Goal: Find specific page/section: Find specific page/section

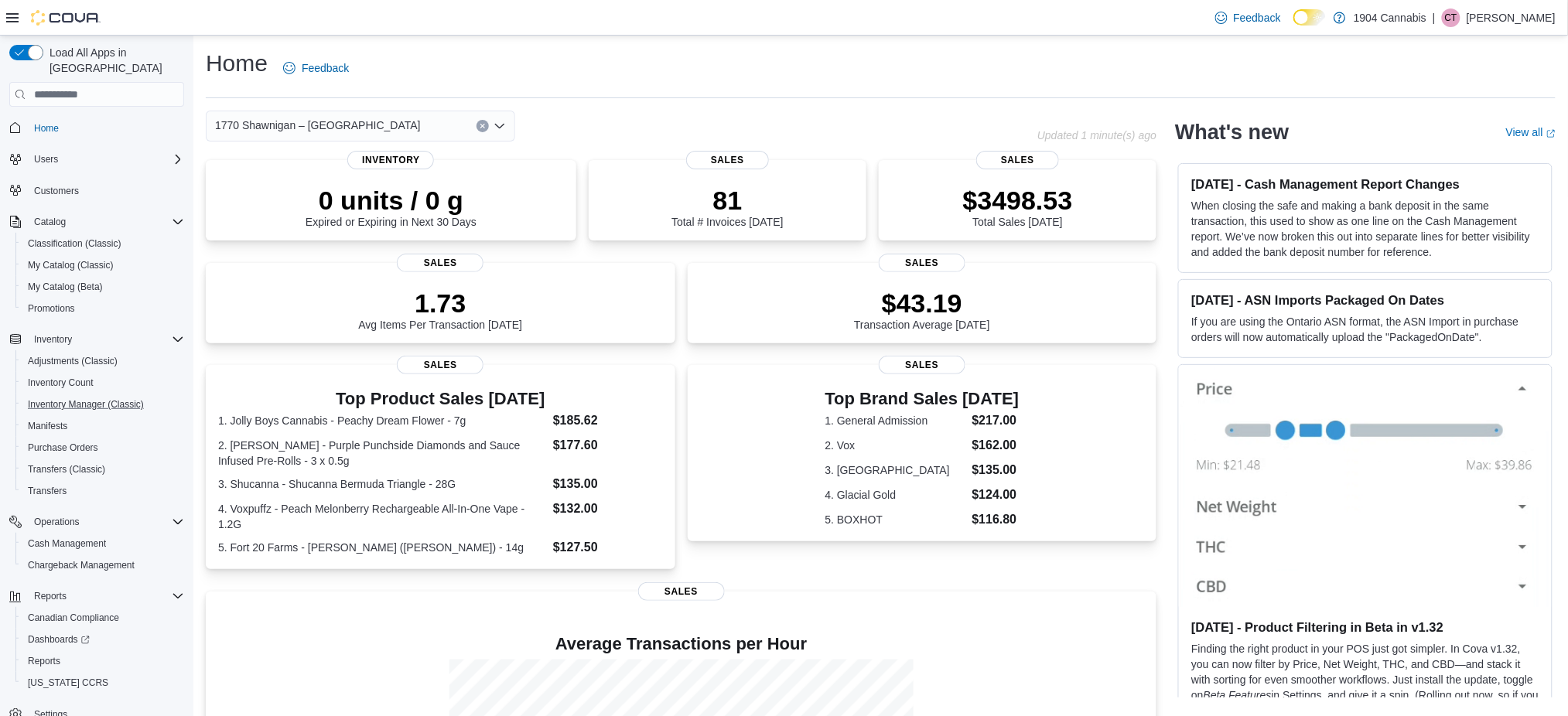
click at [91, 394] on button "Inventory Manager (Classic)" at bounding box center [103, 404] width 175 height 21
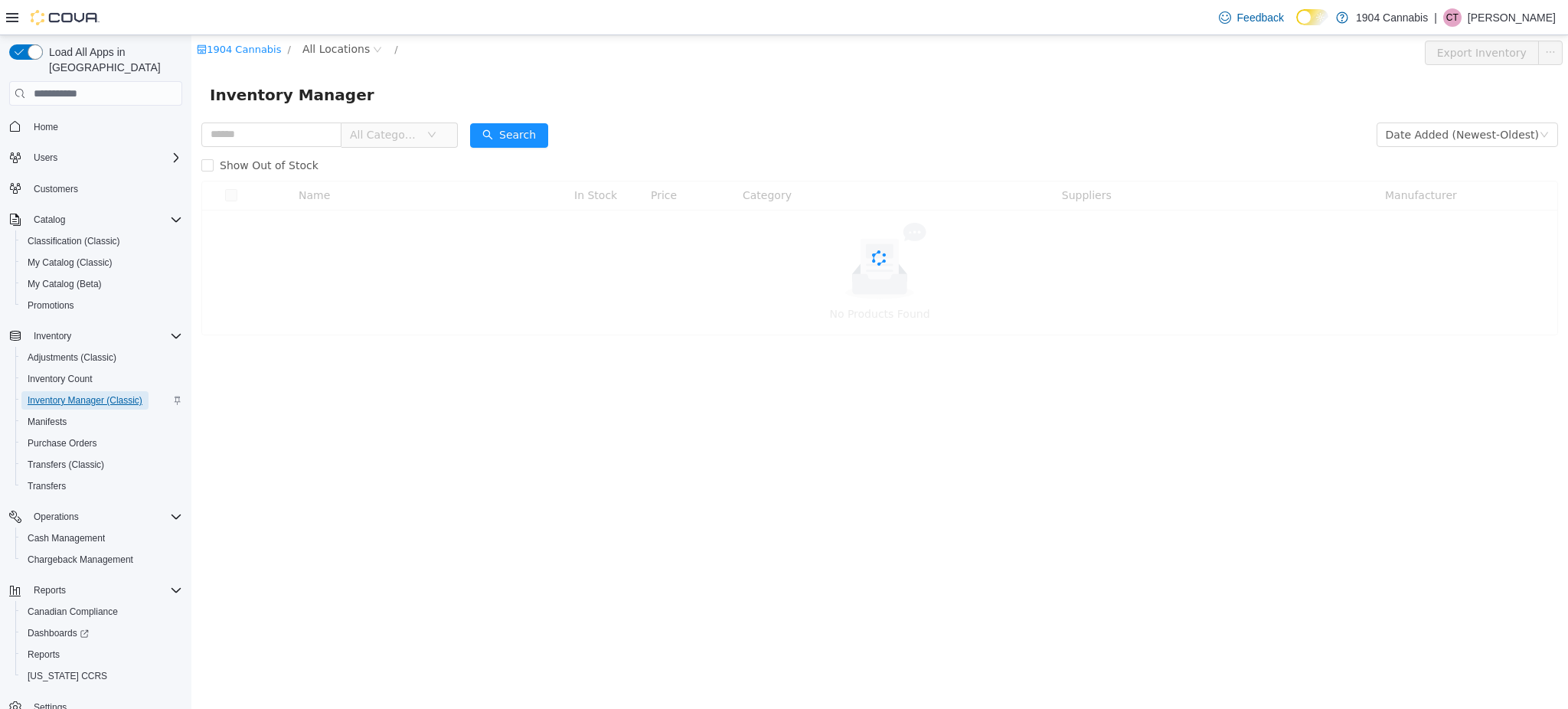
click at [144, 391] on link "Inventory Manager (Classic)" at bounding box center [85, 400] width 128 height 18
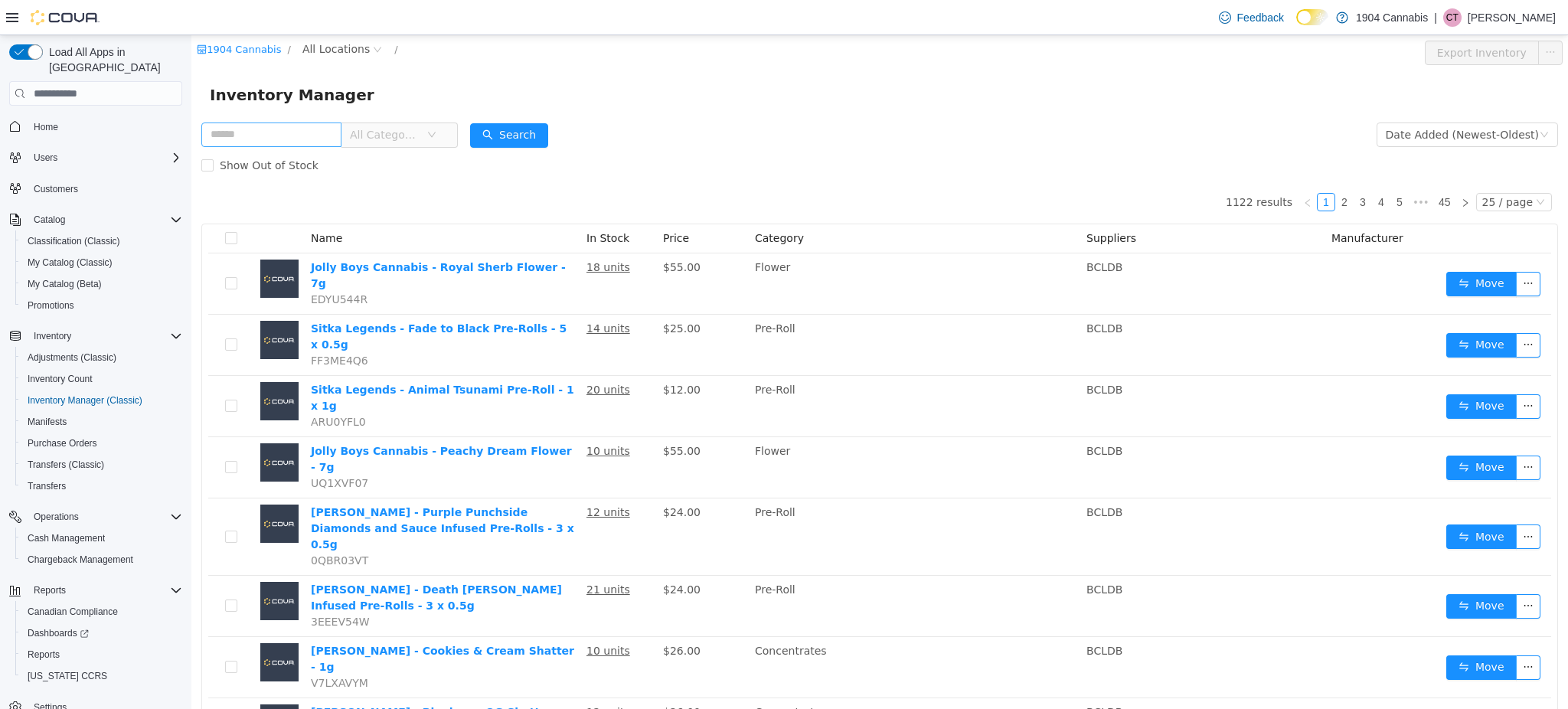
click at [285, 133] on input "text" at bounding box center [272, 135] width 140 height 25
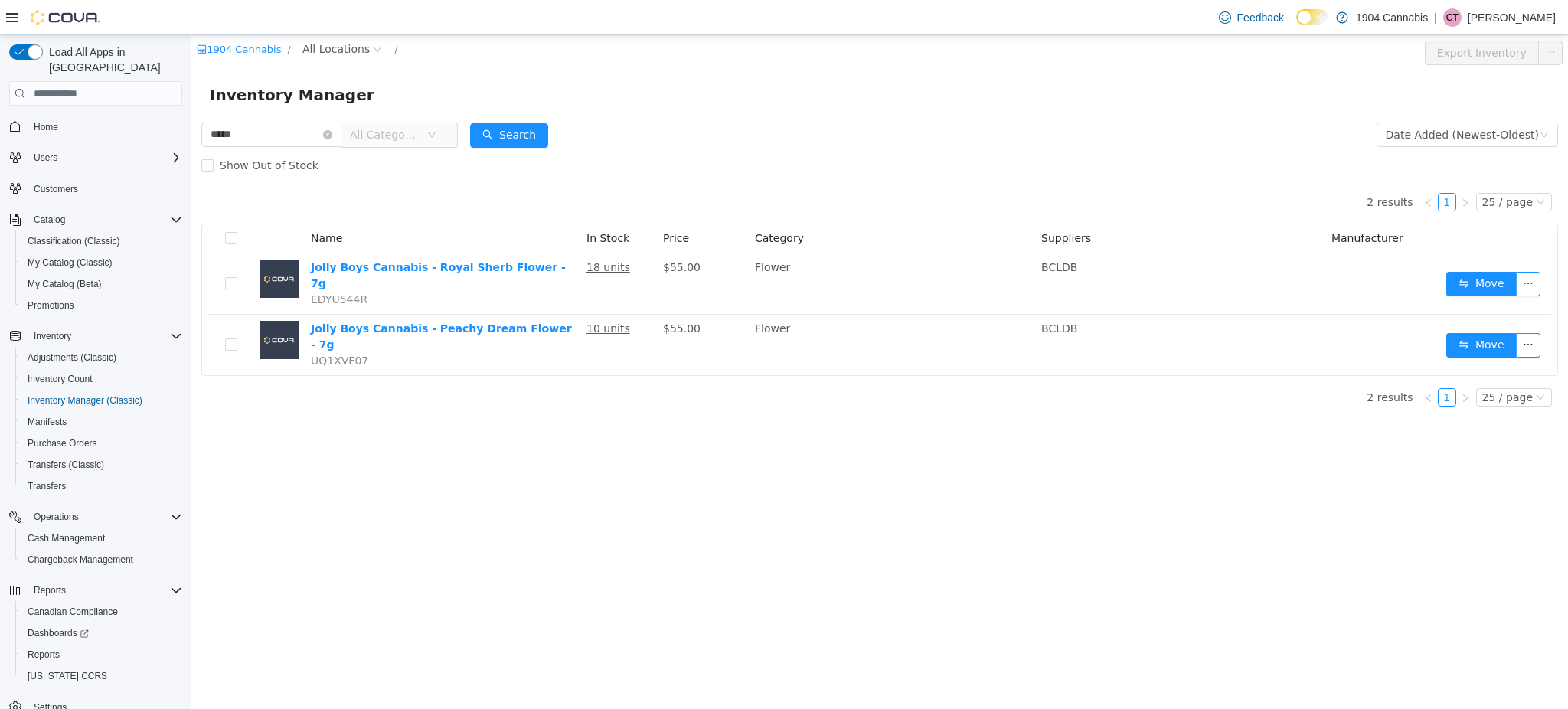
click at [496, 502] on div "1904 Cannabis / All Locations / Export Inventory Inventory Manager ***** All Ca…" at bounding box center [880, 372] width 1377 height 674
click at [304, 47] on span "All Locations" at bounding box center [335, 49] width 67 height 17
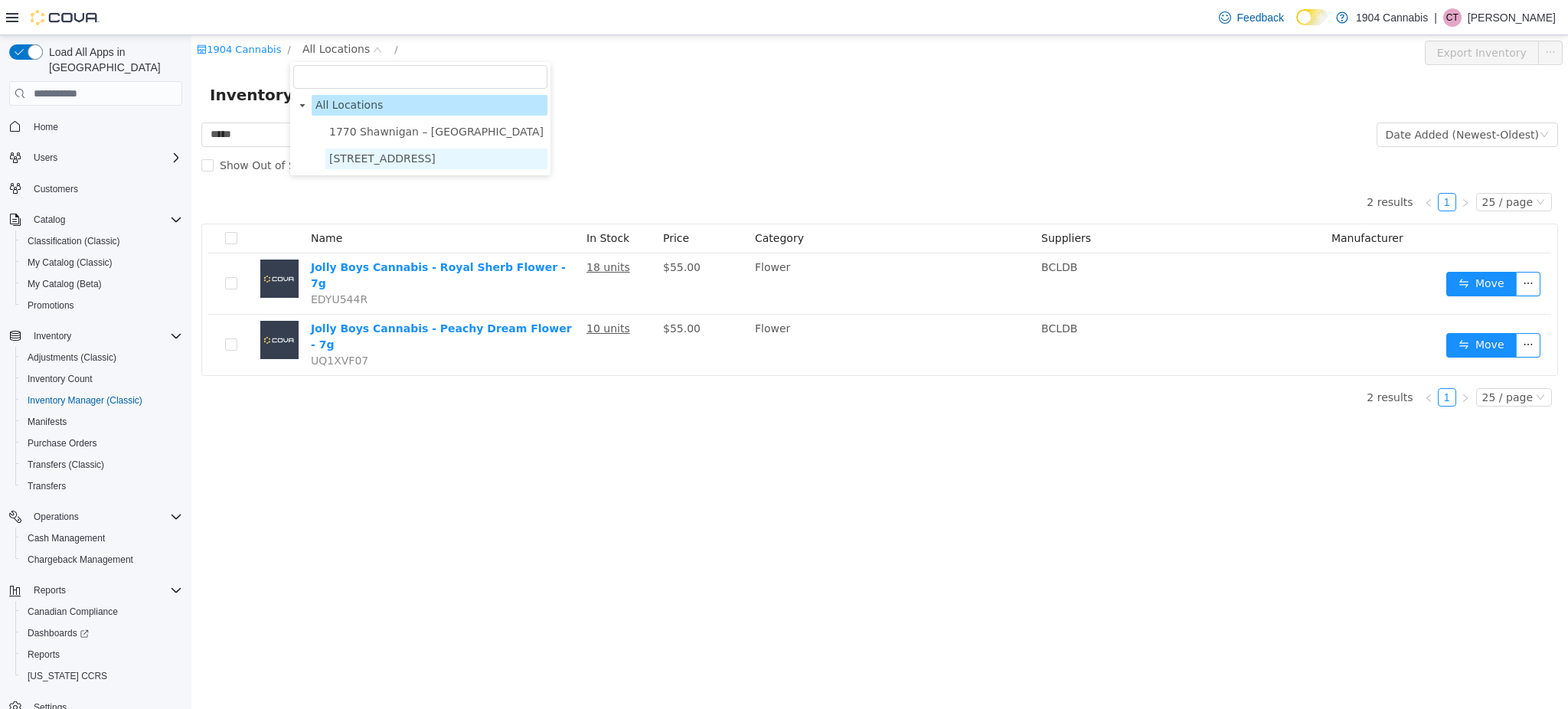
click at [380, 153] on span "720 First Ave" at bounding box center [382, 158] width 106 height 12
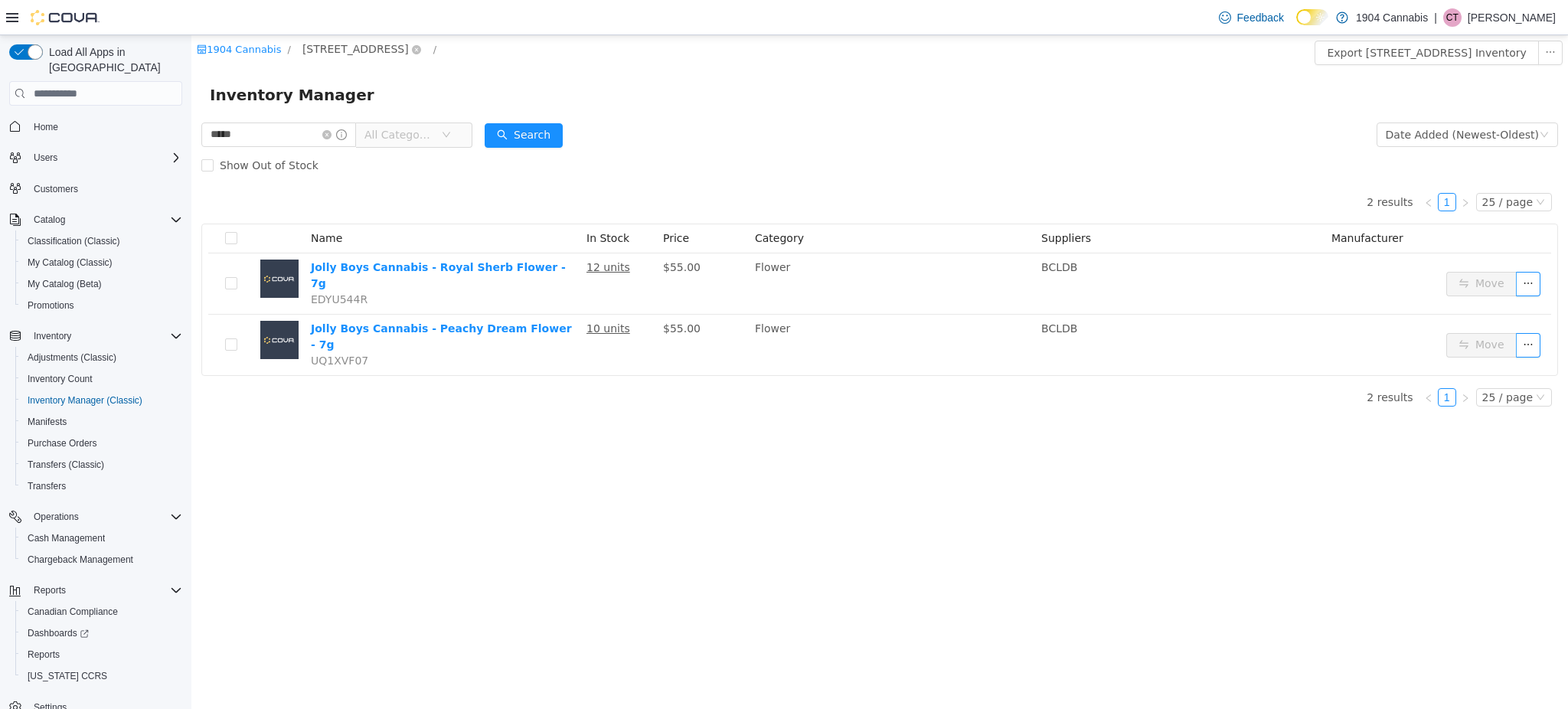
click at [341, 49] on span "720 First Ave" at bounding box center [355, 49] width 106 height 17
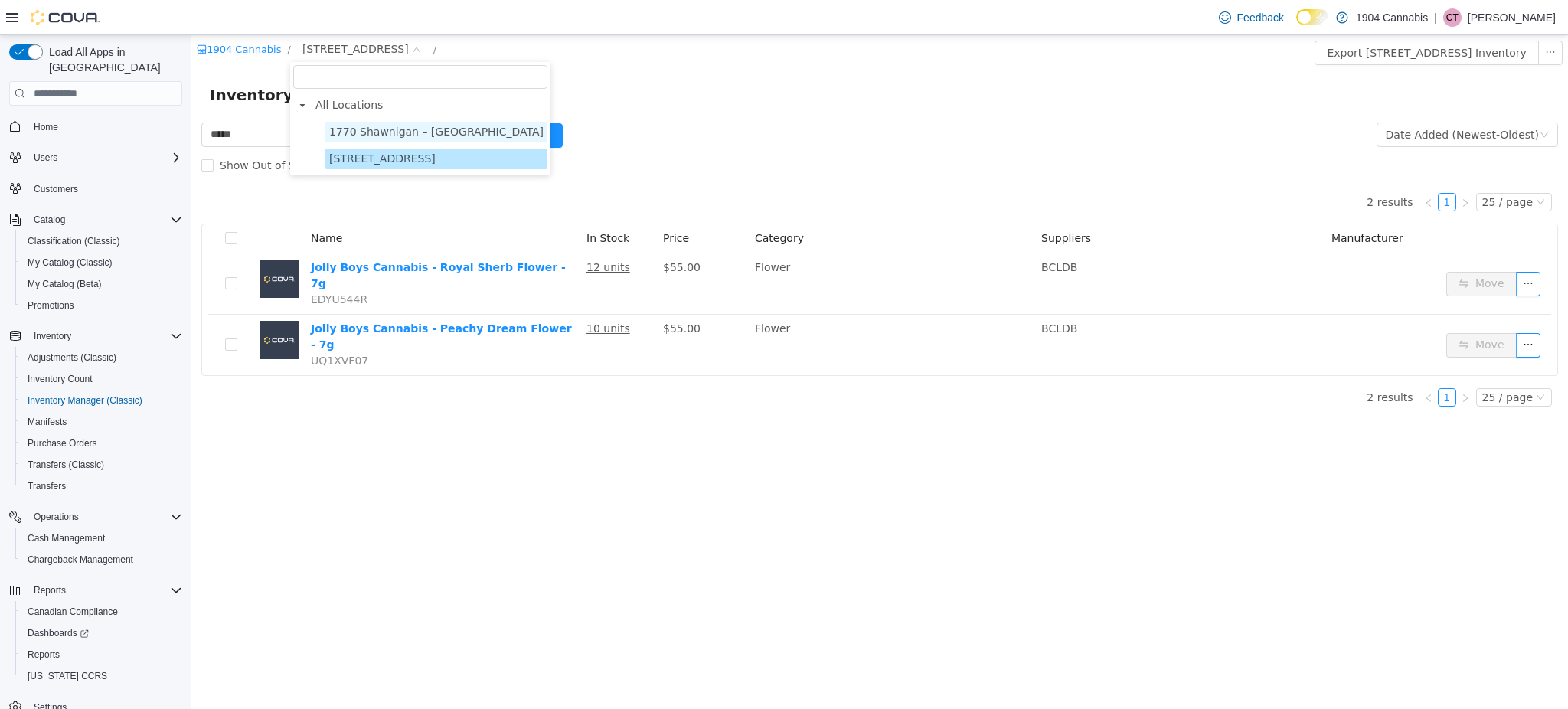
click at [361, 131] on span "1770 Shawnigan – Mill Bay Road" at bounding box center [436, 131] width 214 height 12
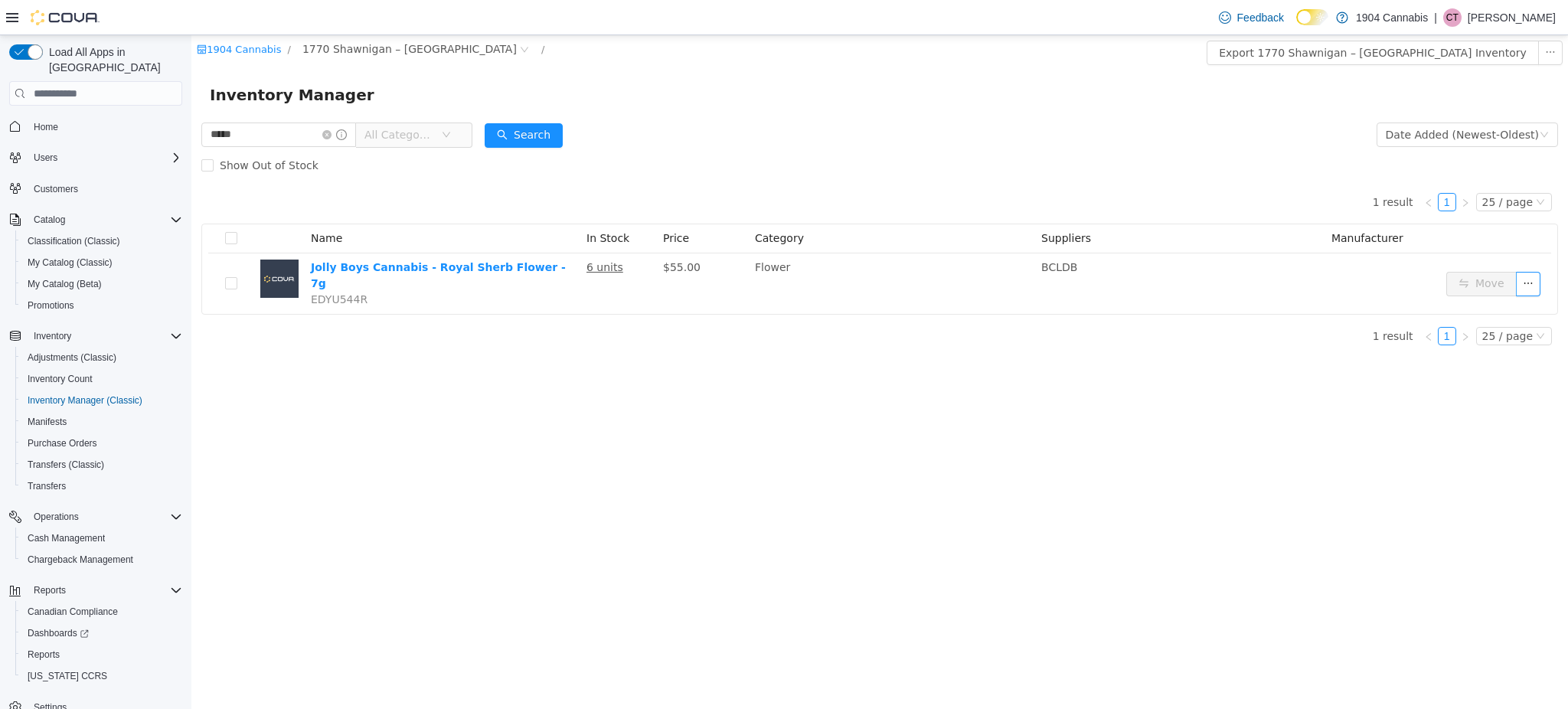
click at [540, 492] on div "1904 Cannabis / 1770 Shawnigan – Mill Bay Road / Export 1770 Shawnigan – Mill B…" at bounding box center [880, 372] width 1377 height 674
click at [409, 48] on span "1770 Shawnigan – Mill Bay Road" at bounding box center [409, 49] width 214 height 17
drag, startPoint x: 421, startPoint y: 154, endPoint x: 441, endPoint y: 151, distance: 20.2
click at [420, 154] on span "720 First Ave" at bounding box center [436, 159] width 222 height 20
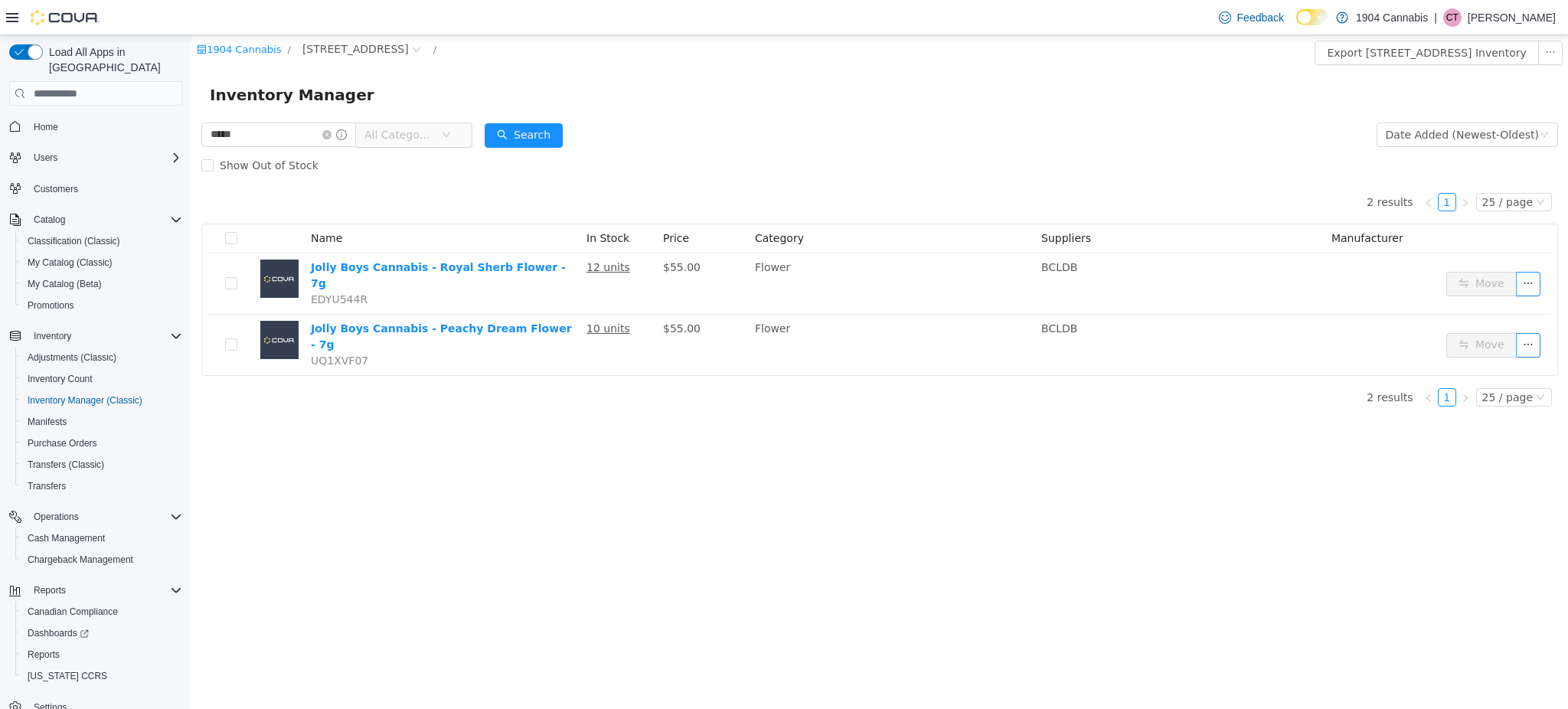
click at [699, 132] on form "***** All Categories Date Added (Newest-Oldest) Search Show Out of Stock" at bounding box center [880, 150] width 1356 height 61
click at [346, 41] on span "720 First Ave" at bounding box center [355, 49] width 106 height 17
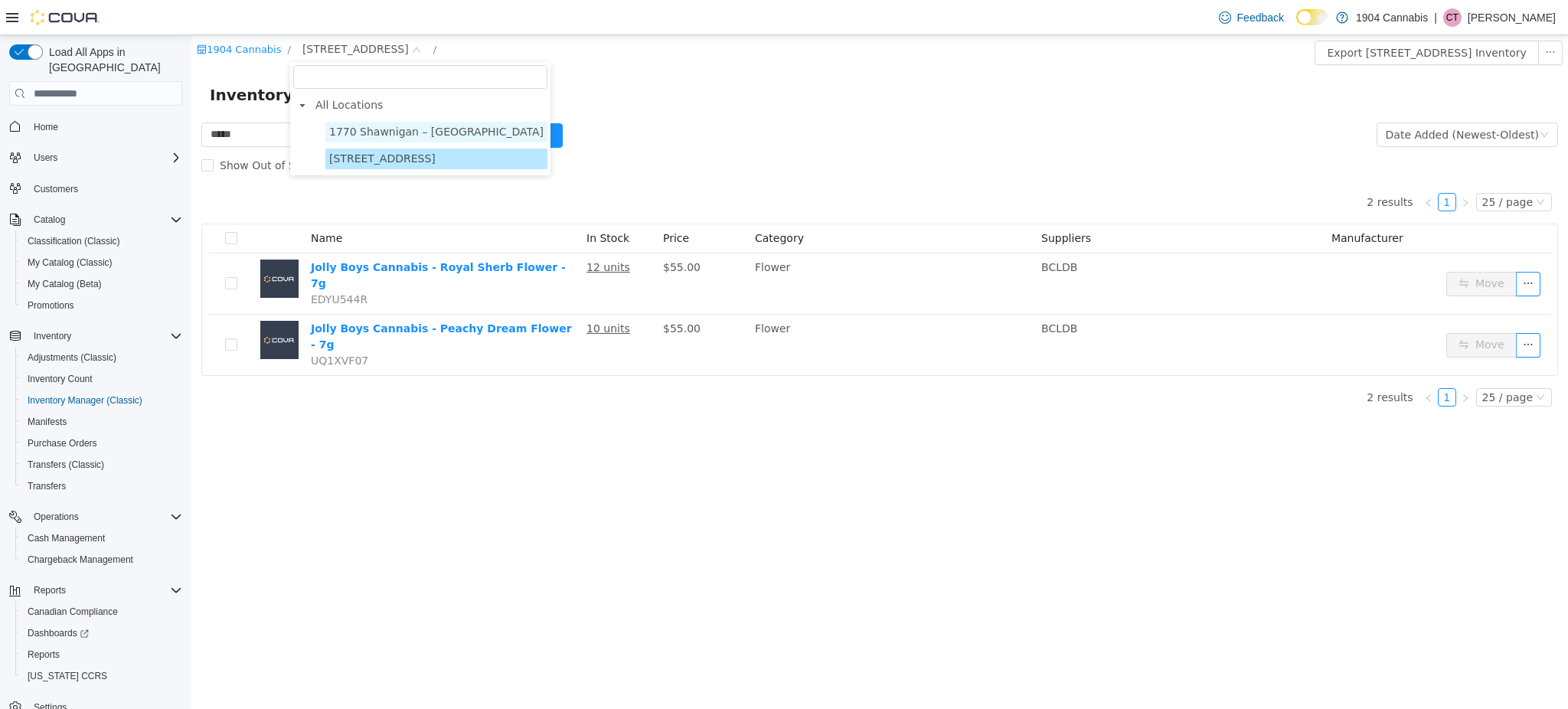
click at [402, 122] on span "1770 Shawnigan – Mill Bay Road" at bounding box center [436, 132] width 222 height 20
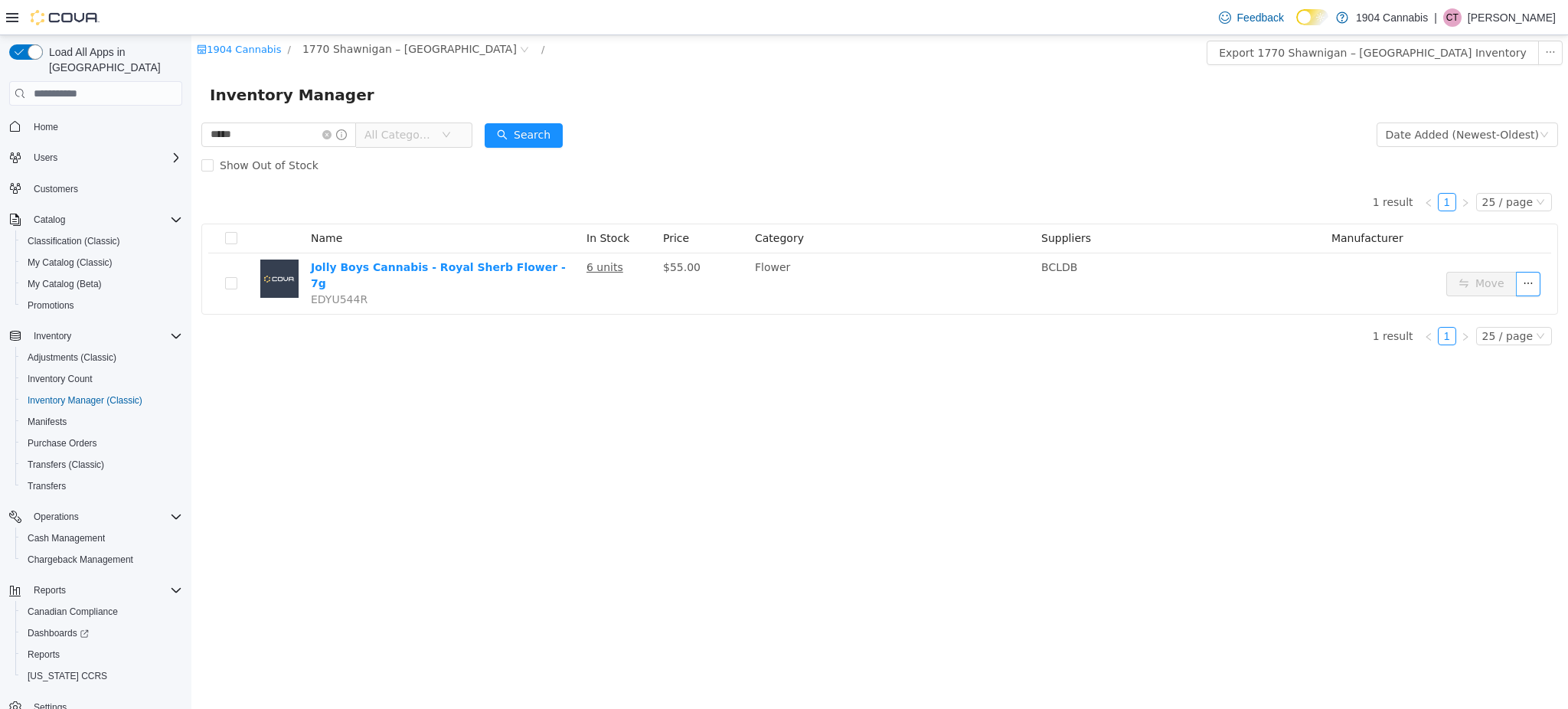
click at [692, 117] on div "Inventory Manager" at bounding box center [880, 94] width 1377 height 49
drag, startPoint x: 312, startPoint y: 144, endPoint x: -1, endPoint y: 141, distance: 313.0
click at [191, 141] on html "1904 Cannabis / 1770 Shawnigan – Mill Bay Road / Export 1770 Shawnigan – Mill B…" at bounding box center [880, 372] width 1377 height 674
type input "*"
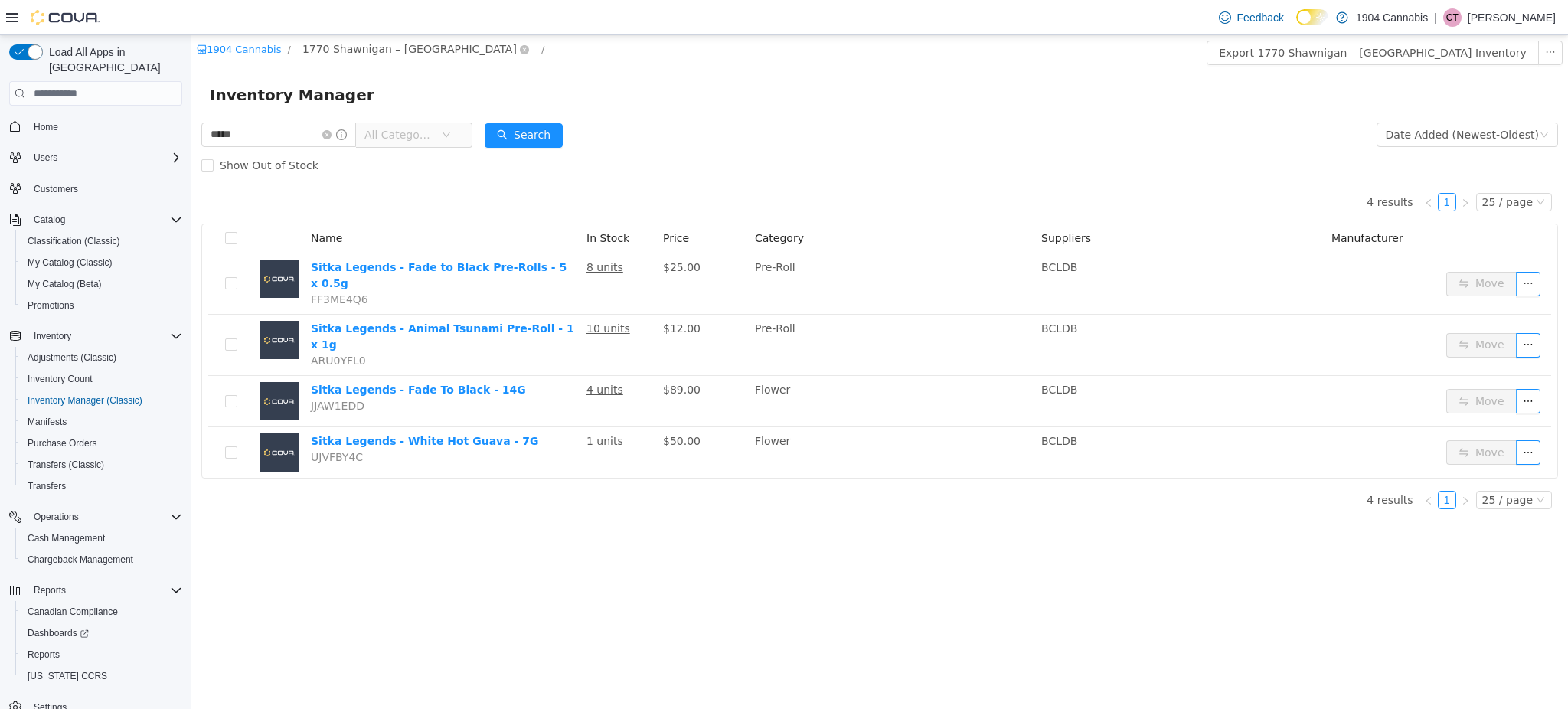
click at [409, 44] on span "1770 Shawnigan – Mill Bay Road" at bounding box center [409, 49] width 214 height 17
click at [447, 164] on span "720 First Ave" at bounding box center [436, 159] width 222 height 20
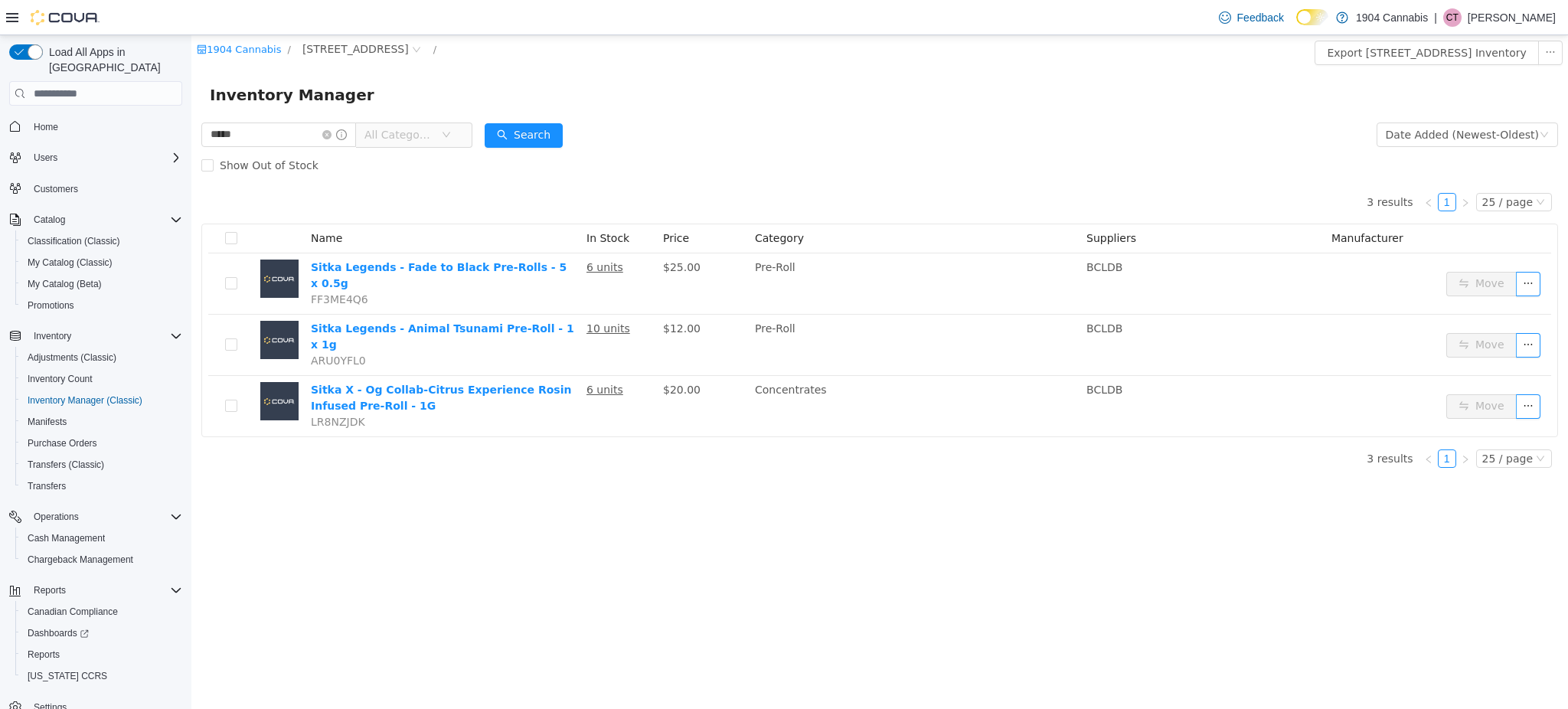
click at [822, 483] on div "1904 Cannabis / 720 First Ave / Export 720 First Ave Inventory Inventory Manage…" at bounding box center [880, 372] width 1377 height 674
drag, startPoint x: 295, startPoint y: 128, endPoint x: -1, endPoint y: 45, distance: 307.4
click at [191, 45] on html "1904 Cannabis / 720 First Ave / Export 720 First Ave Inventory Inventory Manage…" at bounding box center [880, 372] width 1377 height 674
type input "**********"
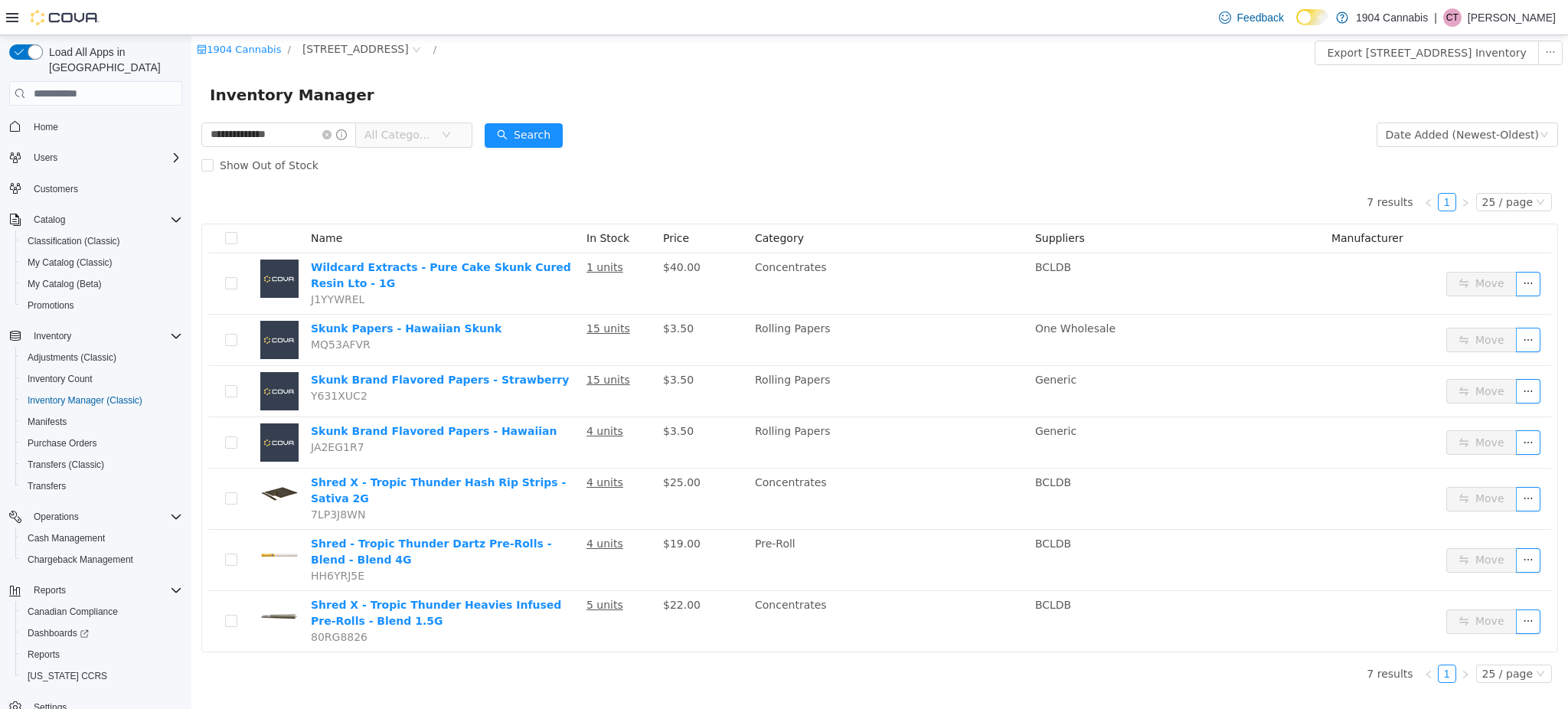
click at [333, 37] on div "1904 Cannabis / 720 First Ave / Export 720 First Ave Inventory" at bounding box center [880, 53] width 1377 height 35
click at [337, 43] on span "720 First Ave" at bounding box center [355, 49] width 106 height 17
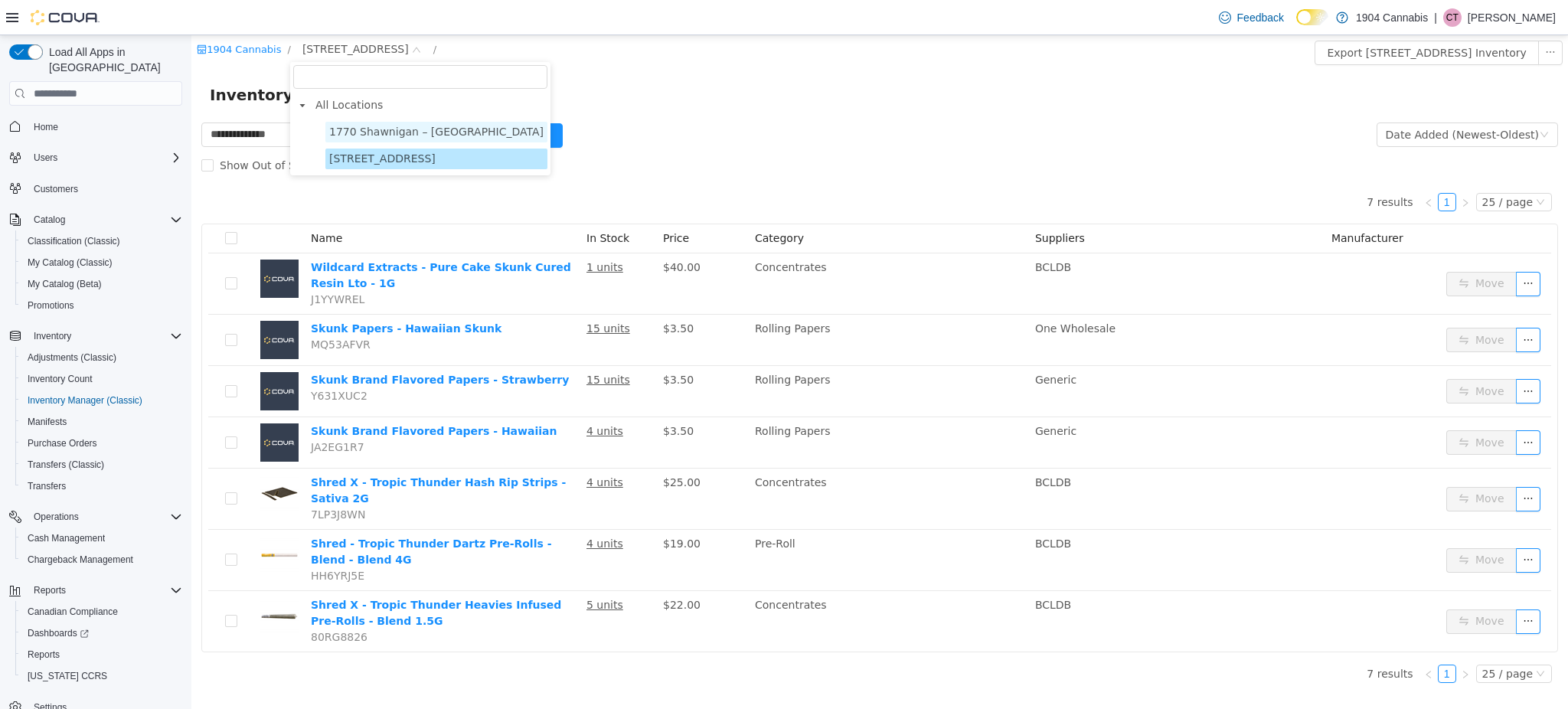
click at [382, 131] on span "1770 Shawnigan – Mill Bay Road" at bounding box center [436, 131] width 214 height 12
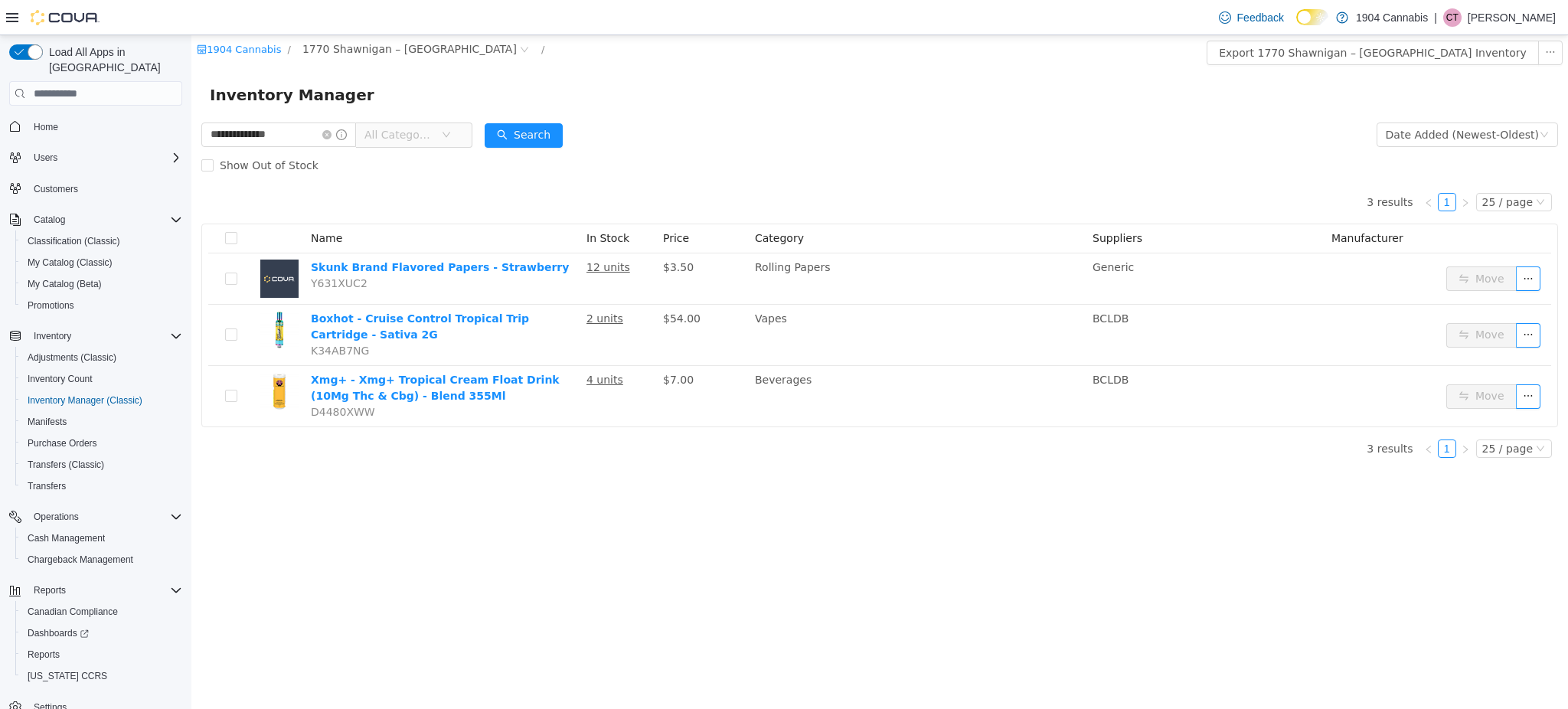
click at [74, 116] on span "Home" at bounding box center [104, 126] width 154 height 19
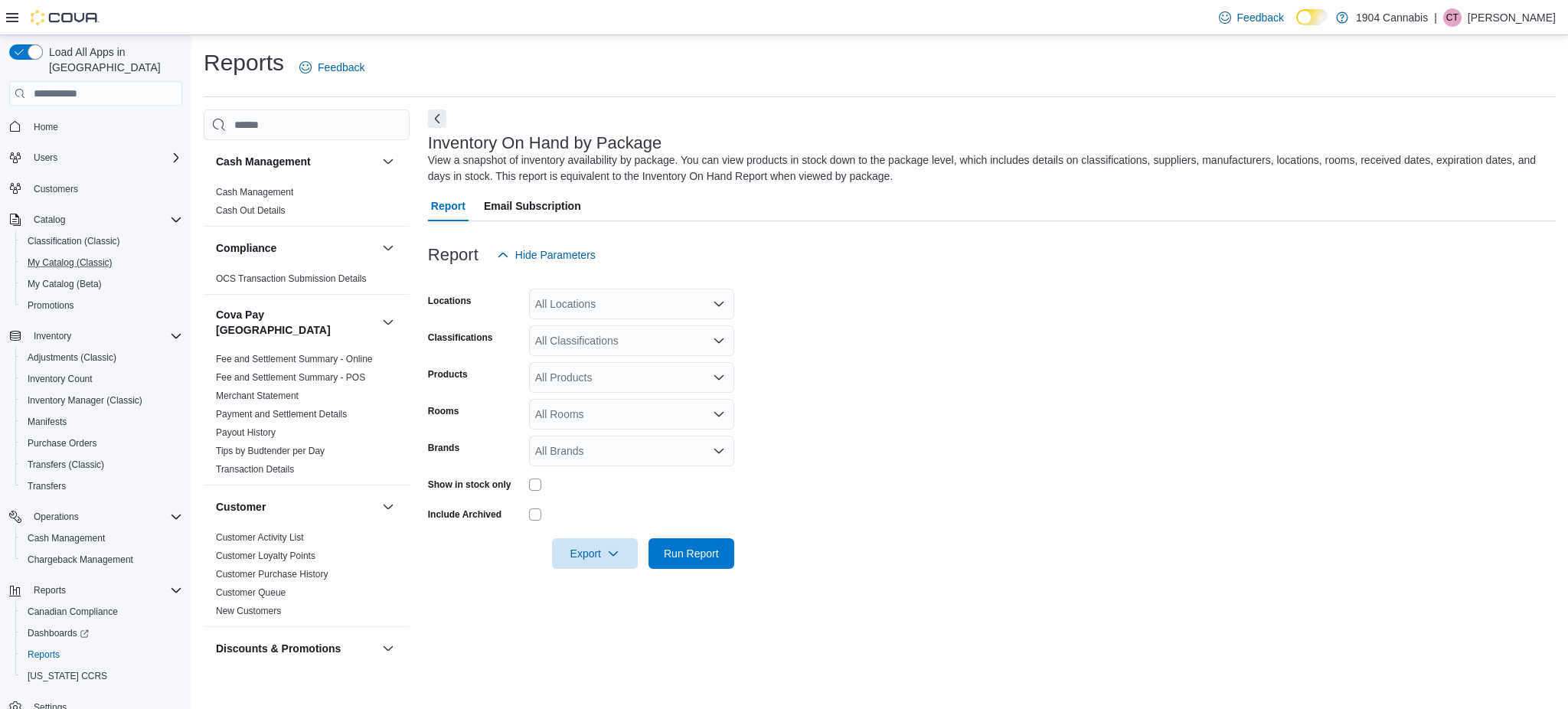
click at [52, 252] on button "My Catalog (Classic)" at bounding box center [102, 263] width 173 height 21
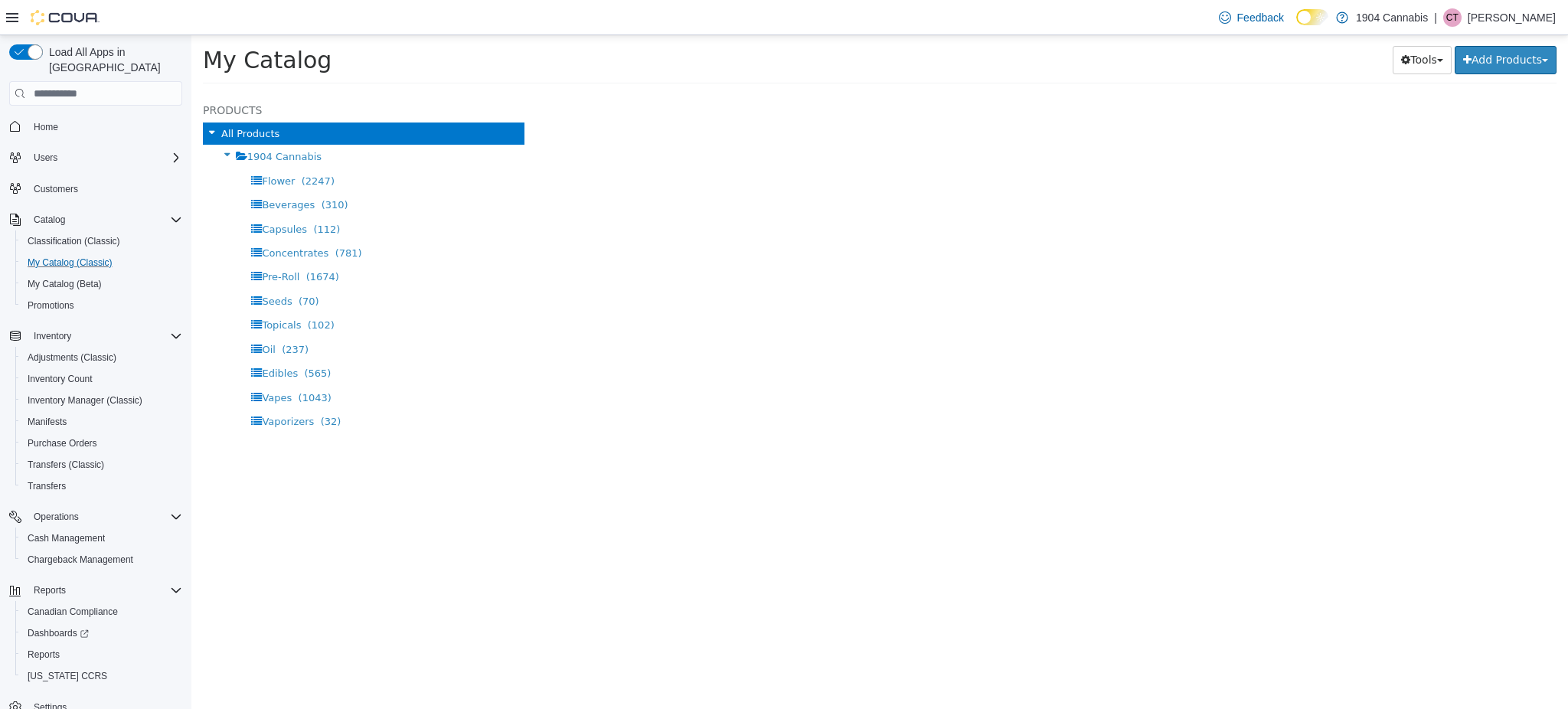
select select "**********"
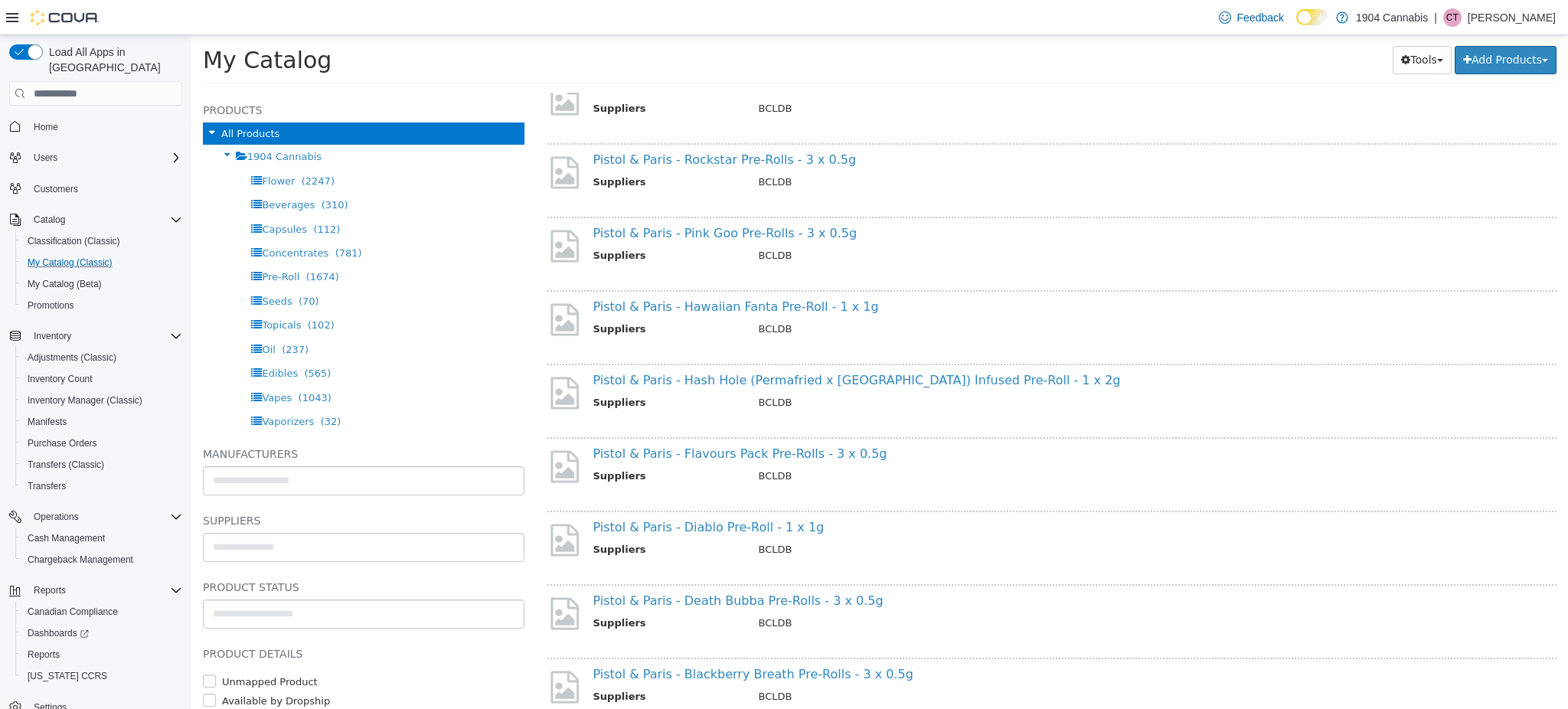
scroll to position [1089, 0]
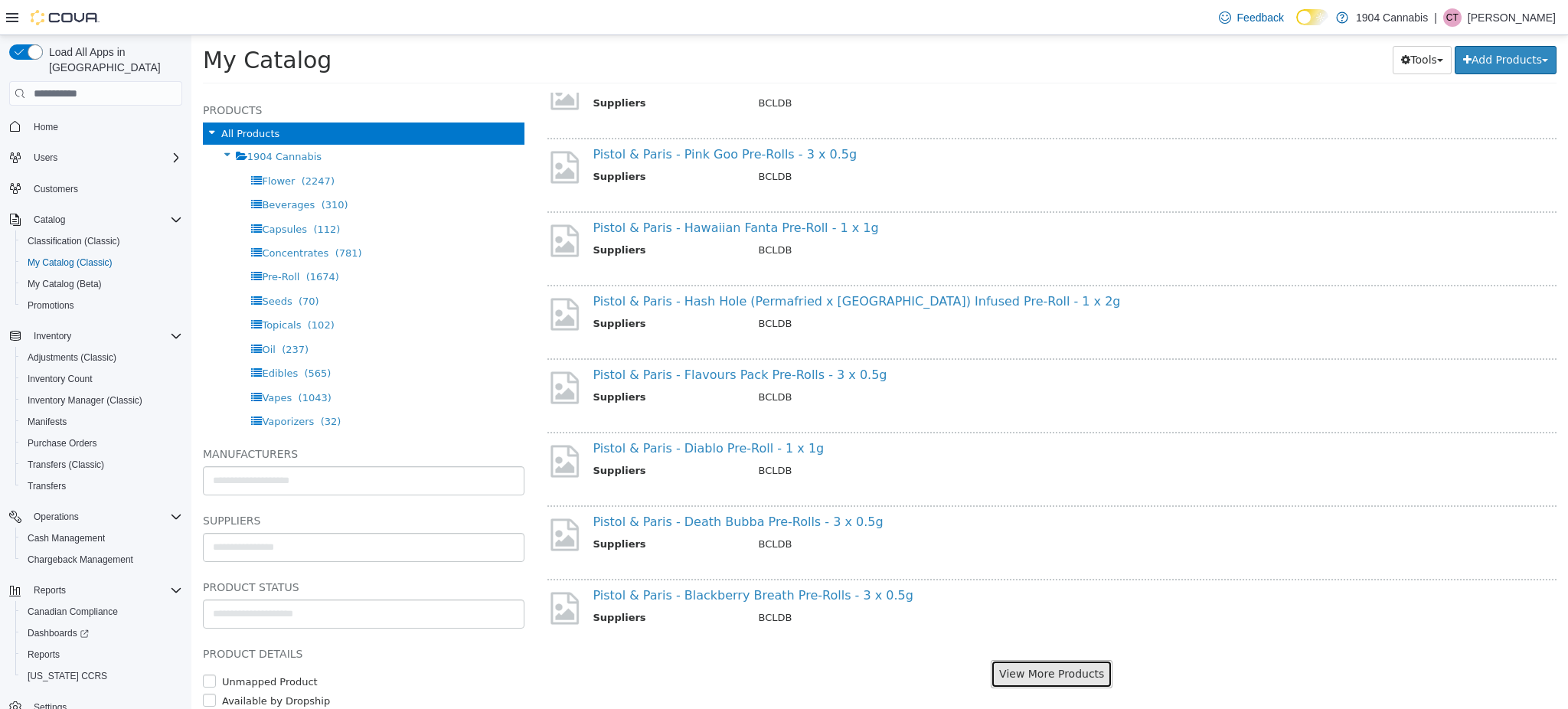
click at [1041, 667] on button "View More Products" at bounding box center [1051, 674] width 122 height 29
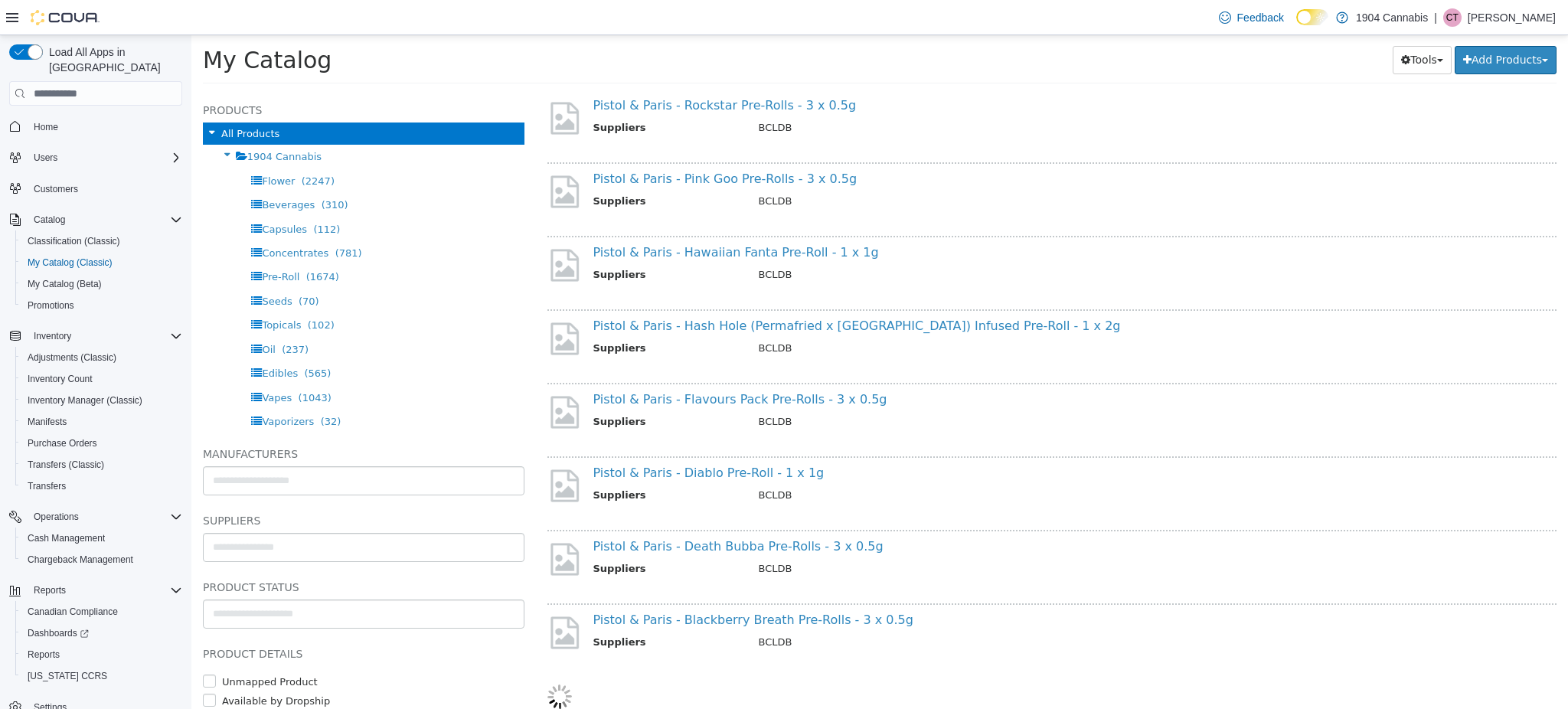
scroll to position [1049, 0]
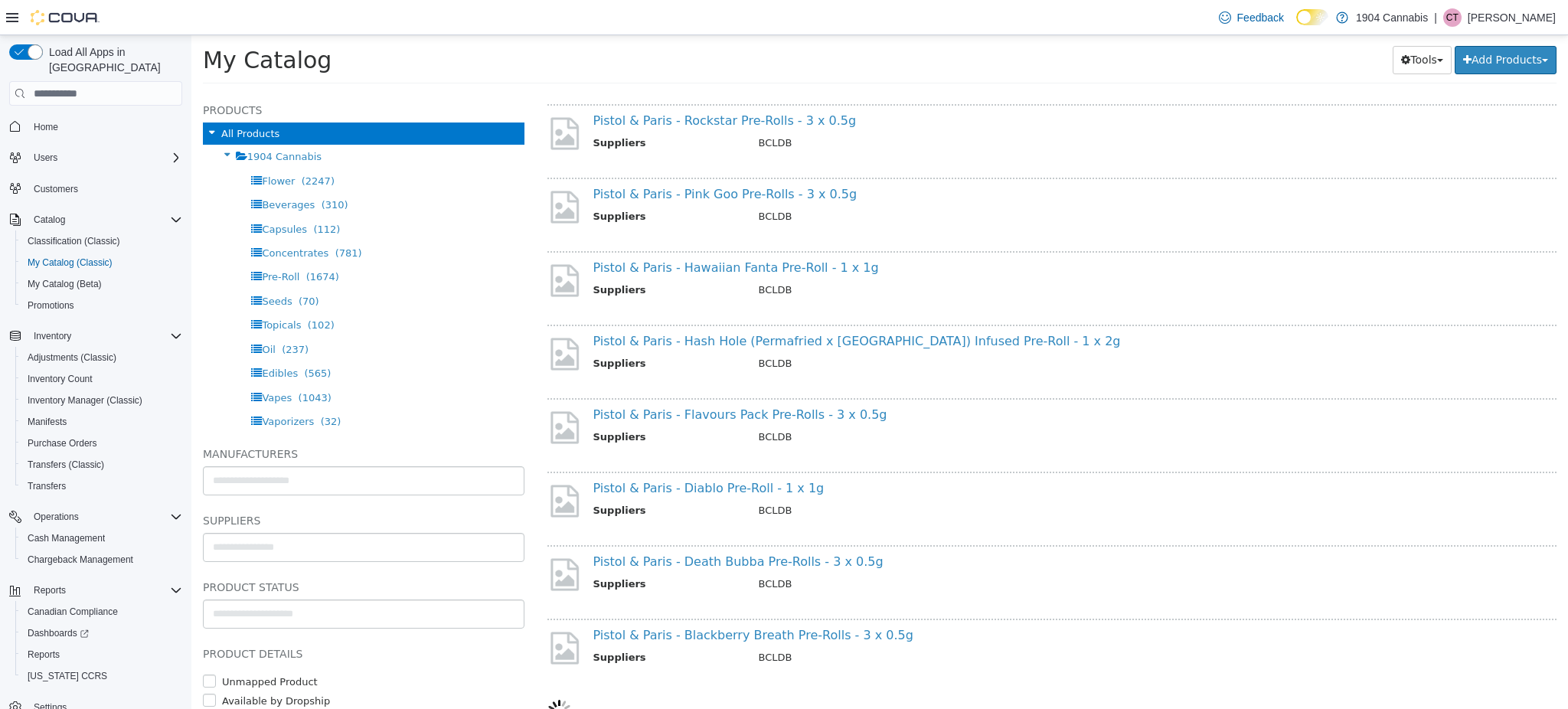
select select "**********"
click at [1491, 10] on p "[PERSON_NAME]" at bounding box center [1511, 18] width 88 height 18
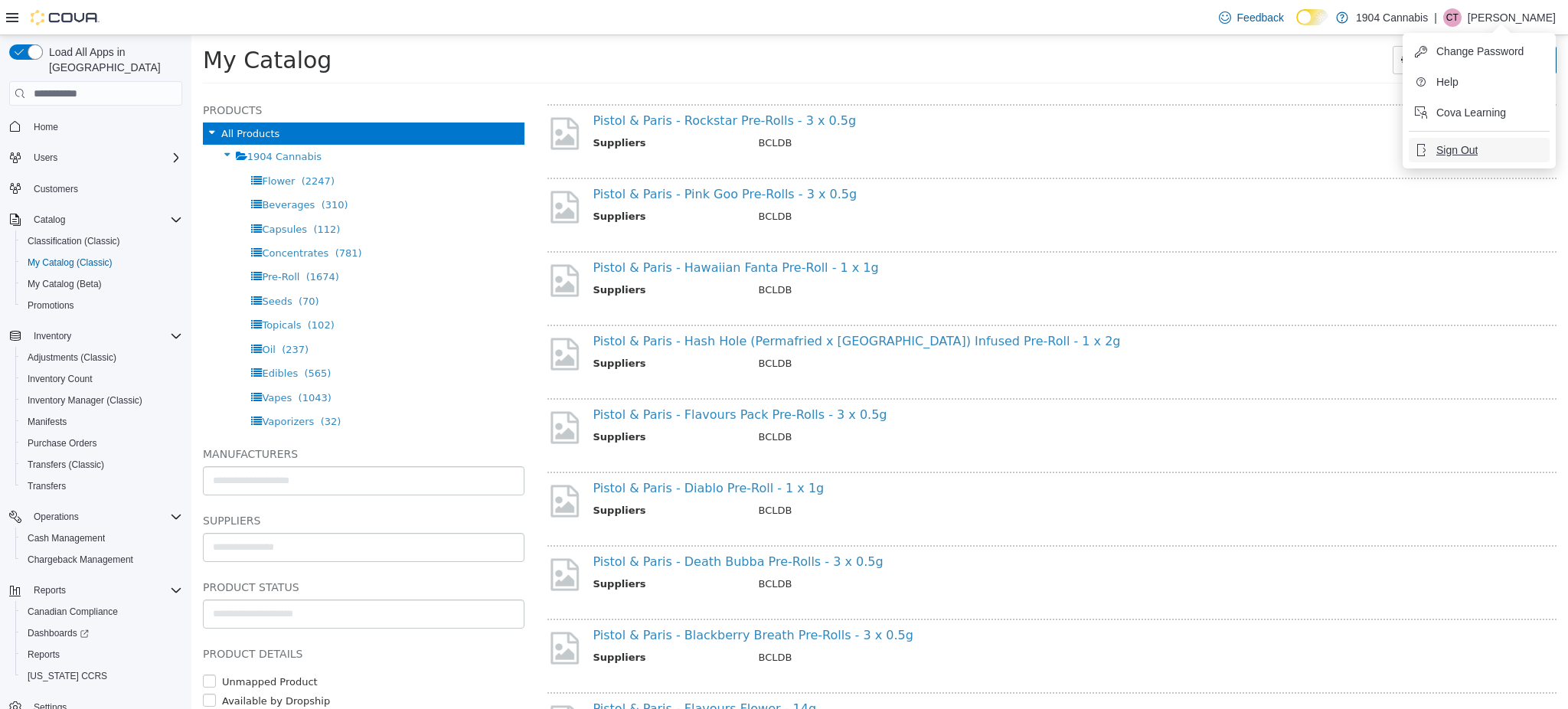
click at [1453, 153] on span "Sign Out" at bounding box center [1456, 150] width 42 height 16
